Goal: Information Seeking & Learning: Learn about a topic

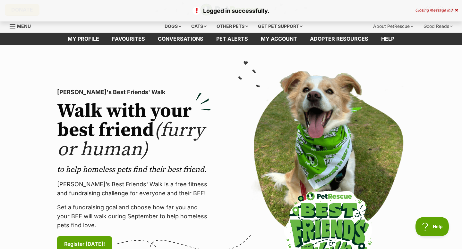
scroll to position [1, 0]
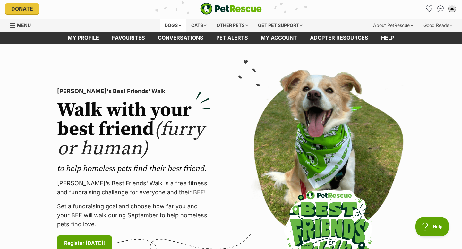
click at [171, 24] on div "Dogs" at bounding box center [173, 25] width 26 height 13
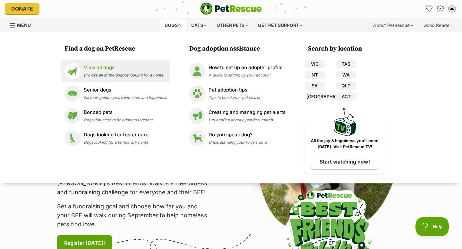
click at [109, 65] on p "View all dogs" at bounding box center [123, 67] width 79 height 7
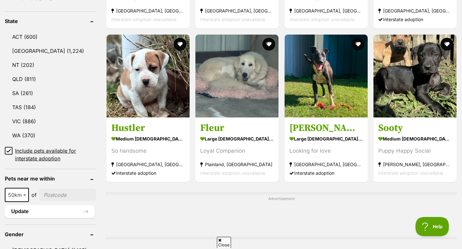
scroll to position [329, 0]
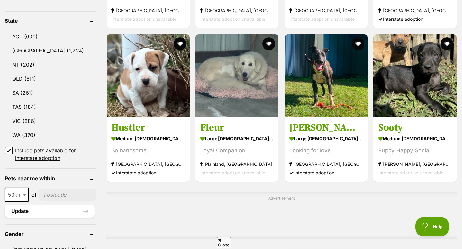
click at [49, 196] on input"] "postcode" at bounding box center [67, 195] width 57 height 12
type input"] "2486"
click at [53, 211] on button "Update" at bounding box center [50, 211] width 90 height 13
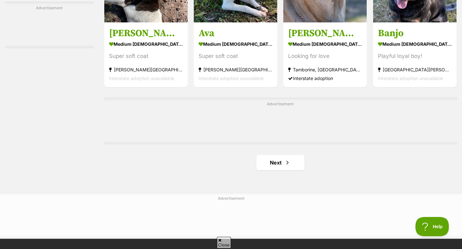
scroll to position [1018, 0]
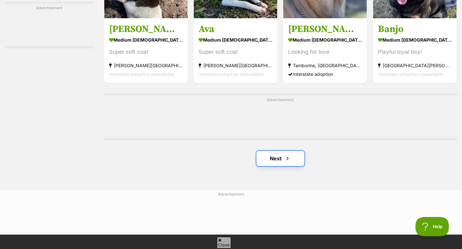
click at [281, 159] on link "Next" at bounding box center [280, 158] width 48 height 15
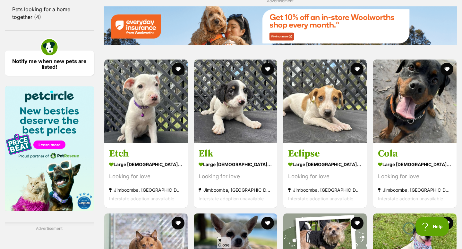
scroll to position [742, 0]
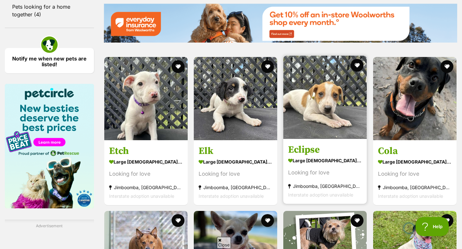
click at [317, 107] on img at bounding box center [324, 97] width 83 height 83
click at [359, 65] on button "favourite" at bounding box center [357, 65] width 14 height 14
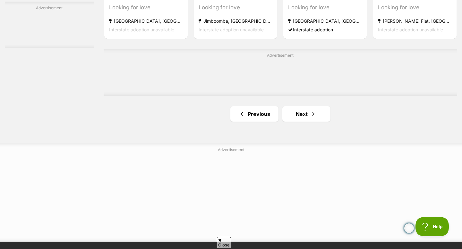
scroll to position [1064, 0]
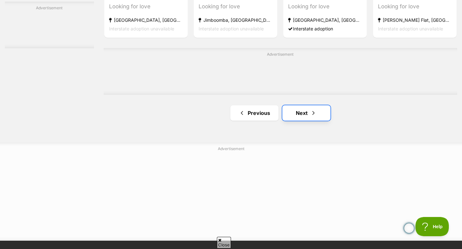
click at [302, 118] on link "Next" at bounding box center [306, 112] width 48 height 15
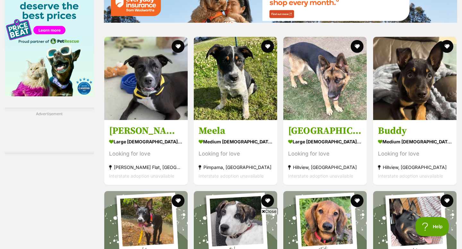
scroll to position [854, 0]
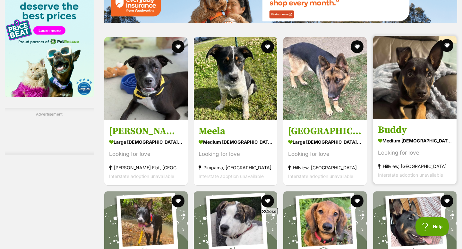
click at [402, 91] on img at bounding box center [414, 77] width 83 height 83
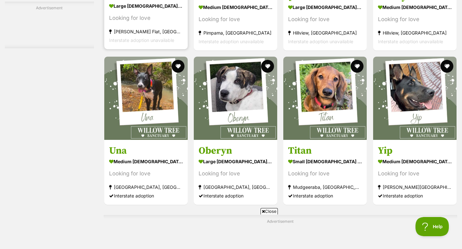
scroll to position [996, 0]
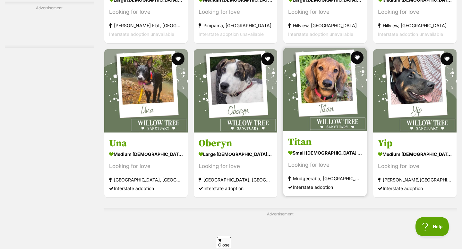
click at [320, 108] on img at bounding box center [324, 89] width 83 height 83
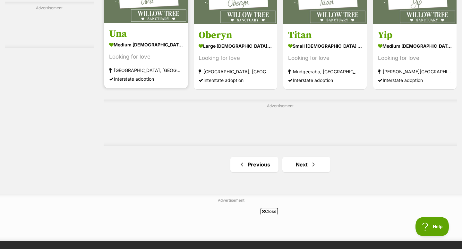
scroll to position [1105, 0]
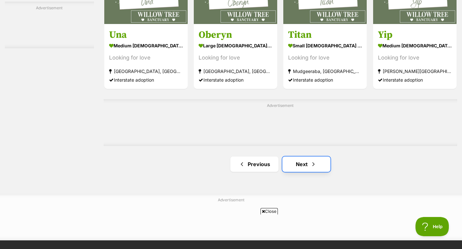
click at [304, 162] on link "Next" at bounding box center [306, 164] width 48 height 15
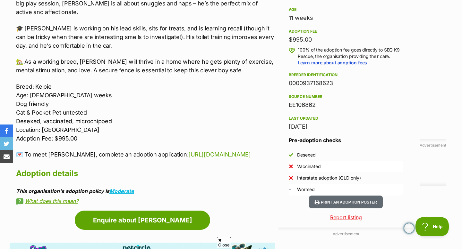
scroll to position [444, 0]
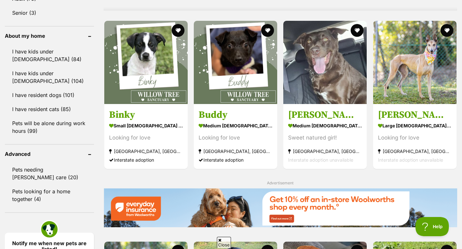
scroll to position [556, 0]
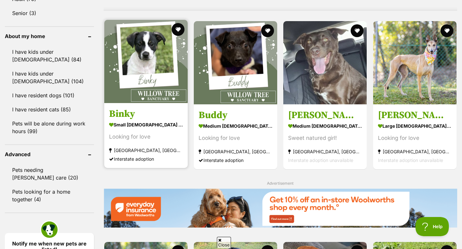
click at [139, 63] on img at bounding box center [145, 61] width 83 height 83
click at [180, 31] on button "favourite" at bounding box center [178, 29] width 14 height 14
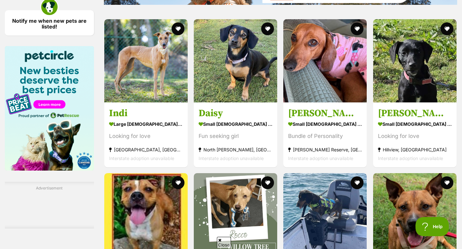
scroll to position [780, 0]
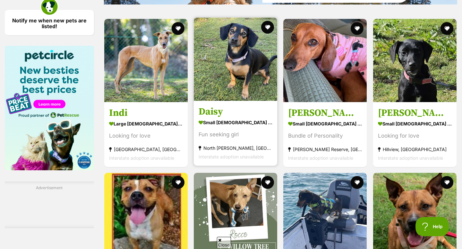
click at [227, 80] on img at bounding box center [235, 59] width 83 height 83
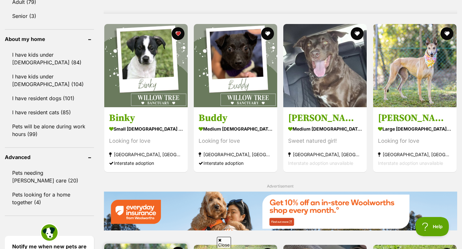
scroll to position [553, 0]
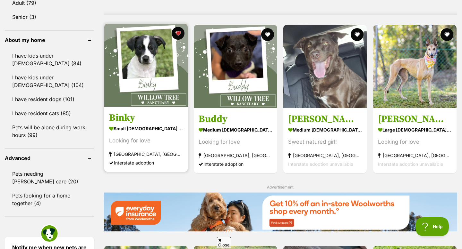
click at [160, 67] on img at bounding box center [145, 65] width 83 height 83
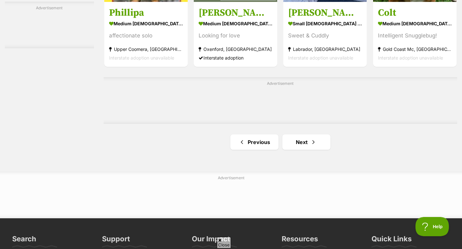
scroll to position [1035, 0]
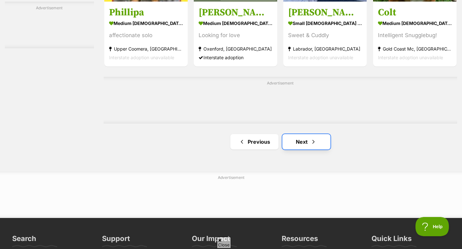
click at [313, 141] on span "Next page" at bounding box center [313, 142] width 6 height 8
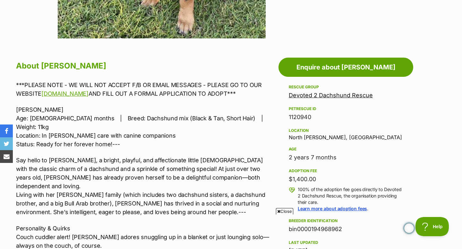
scroll to position [303, 0]
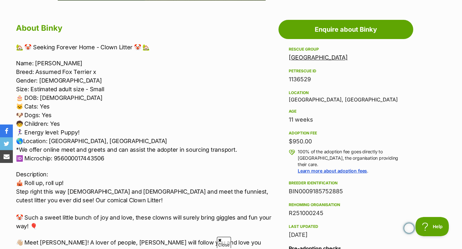
scroll to position [342, 0]
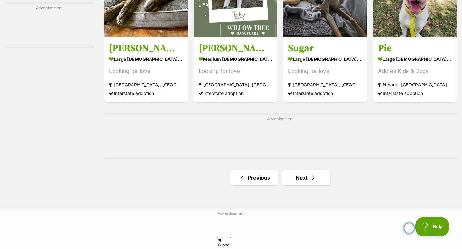
scroll to position [998, 0]
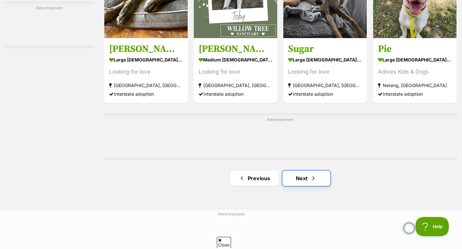
click at [303, 183] on link "Next" at bounding box center [306, 178] width 48 height 15
